Goal: Check status

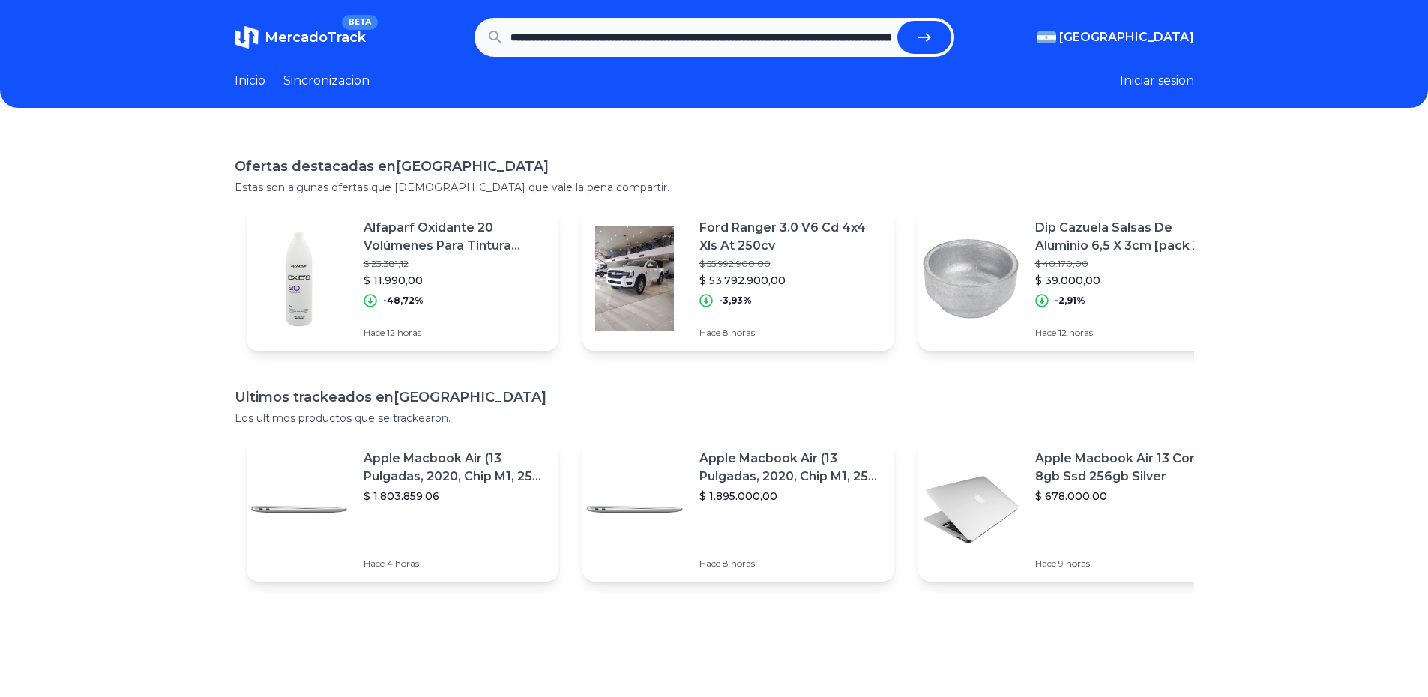
scroll to position [0, 4261]
click at [897, 21] on button "submit" at bounding box center [924, 37] width 54 height 33
type input "******"
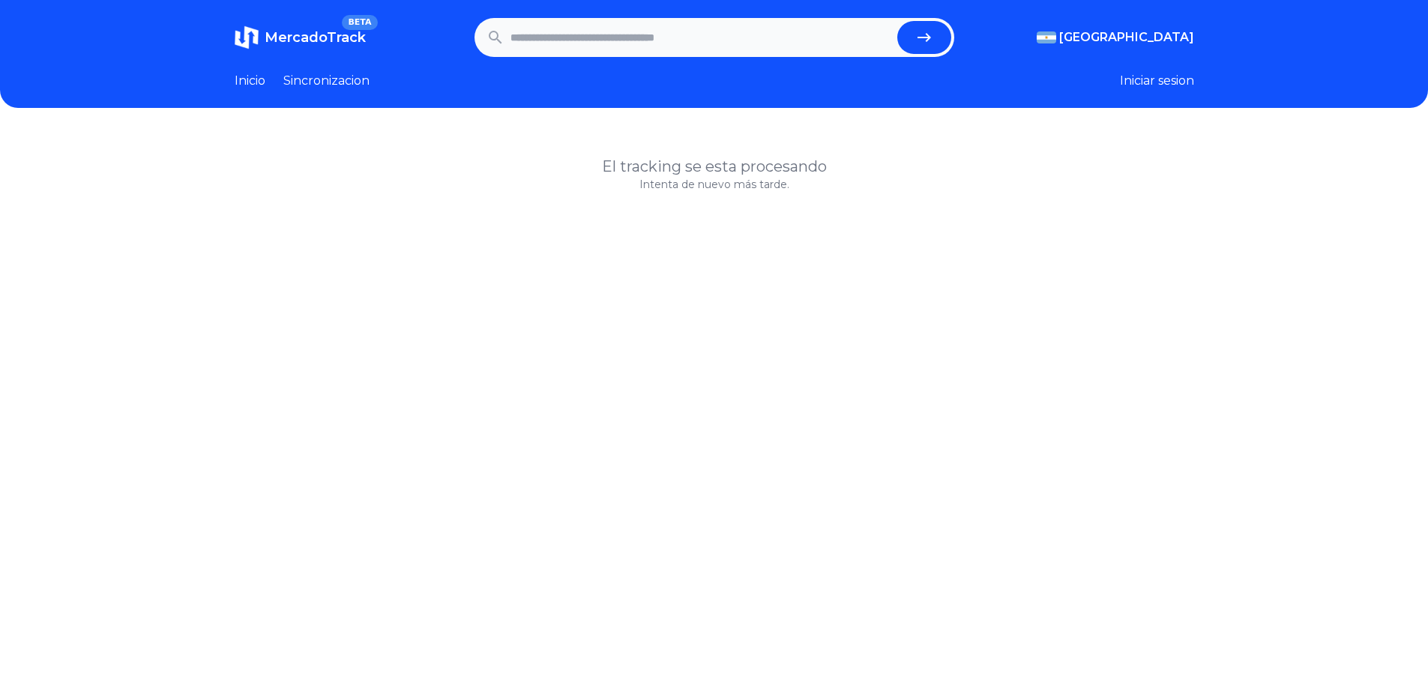
click at [719, 182] on p "Intenta de nuevo más tarde." at bounding box center [714, 184] width 959 height 15
